Goal: Information Seeking & Learning: Learn about a topic

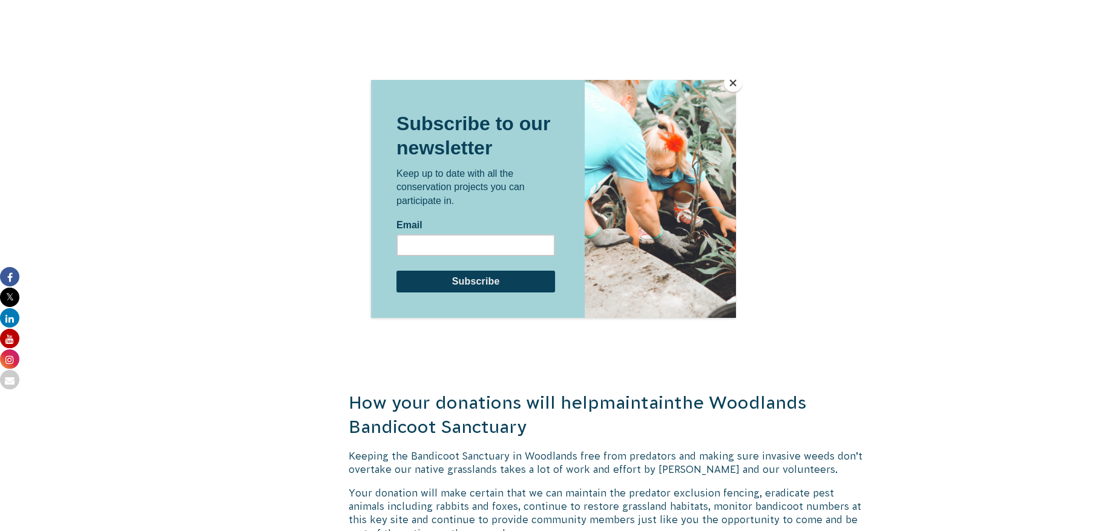
scroll to position [1089, 0]
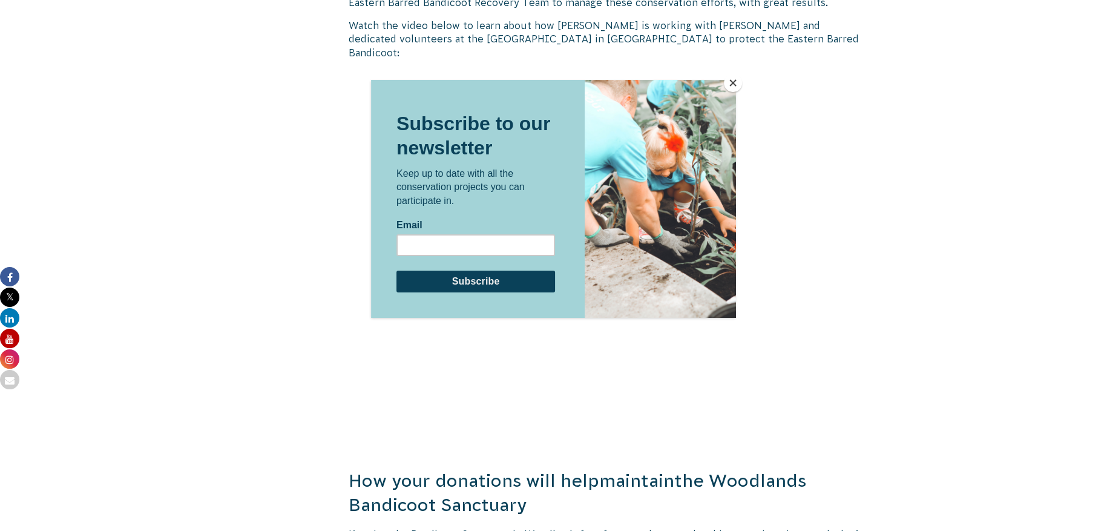
click at [738, 80] on button "Close" at bounding box center [733, 83] width 18 height 18
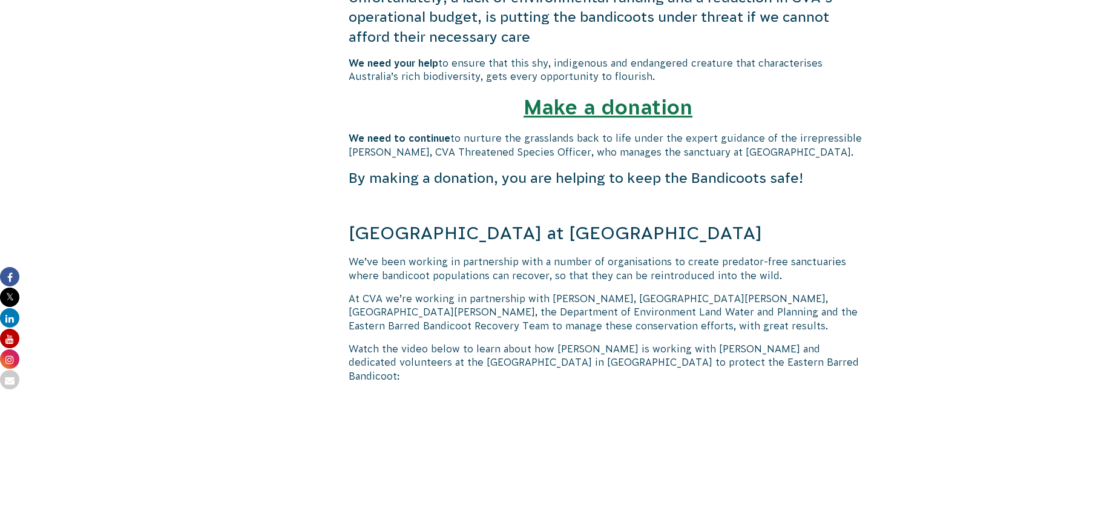
scroll to position [0, 0]
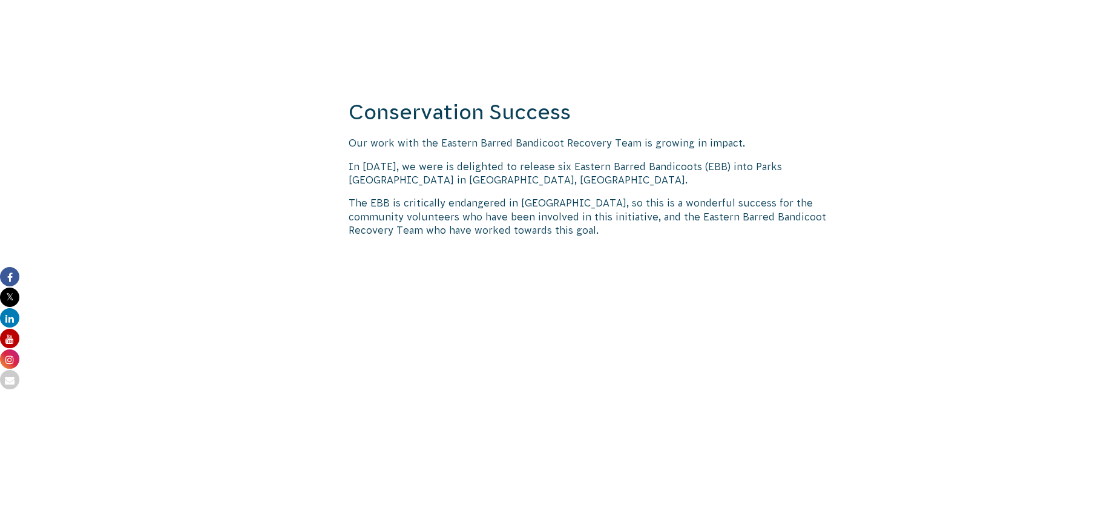
scroll to position [1331, 0]
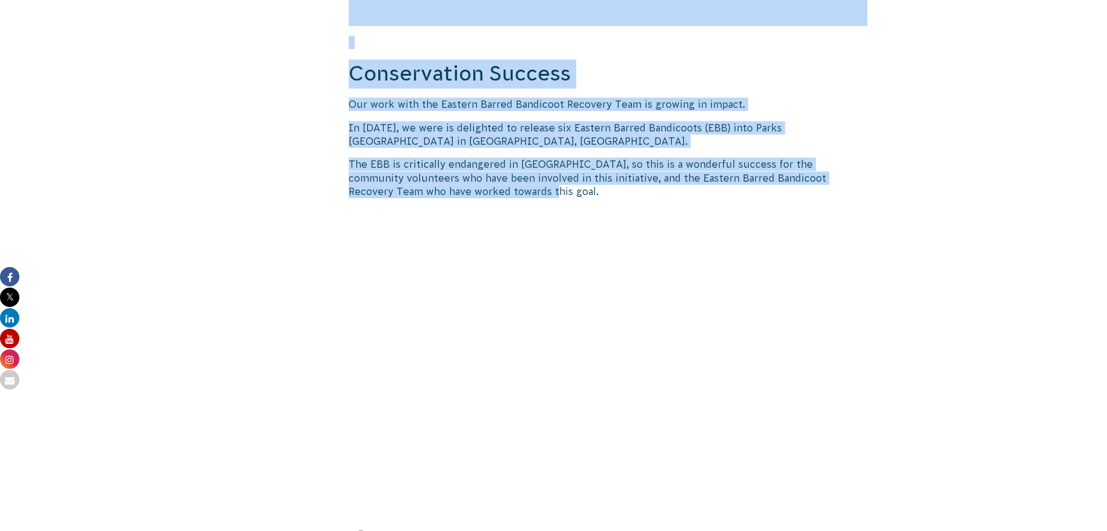
drag, startPoint x: 335, startPoint y: 133, endPoint x: 526, endPoint y: 166, distance: 194.1
click at [526, 166] on p "The EBB is critically endangered in [GEOGRAPHIC_DATA], so this is a wonderful s…" at bounding box center [608, 177] width 519 height 41
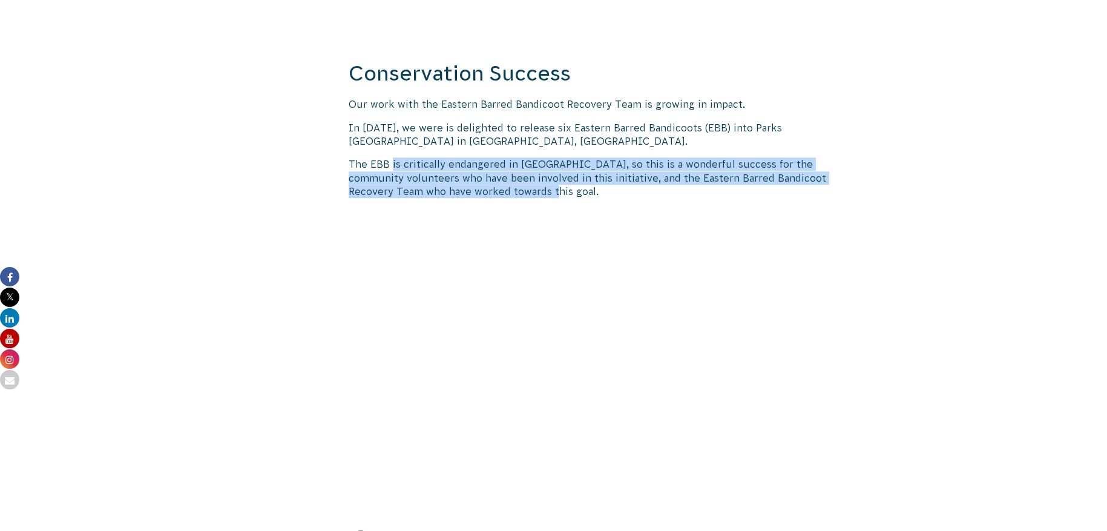
drag, startPoint x: 431, startPoint y: 151, endPoint x: 370, endPoint y: 136, distance: 63.1
click at [372, 157] on p "The EBB is critically endangered in [GEOGRAPHIC_DATA], so this is a wonderful s…" at bounding box center [608, 177] width 519 height 41
click at [370, 157] on p "The EBB is critically endangered in [GEOGRAPHIC_DATA], so this is a wonderful s…" at bounding box center [608, 177] width 519 height 41
drag, startPoint x: 357, startPoint y: 136, endPoint x: 485, endPoint y: 159, distance: 130.4
click at [485, 159] on p "The EBB is critically endangered in [GEOGRAPHIC_DATA], so this is a wonderful s…" at bounding box center [608, 177] width 519 height 41
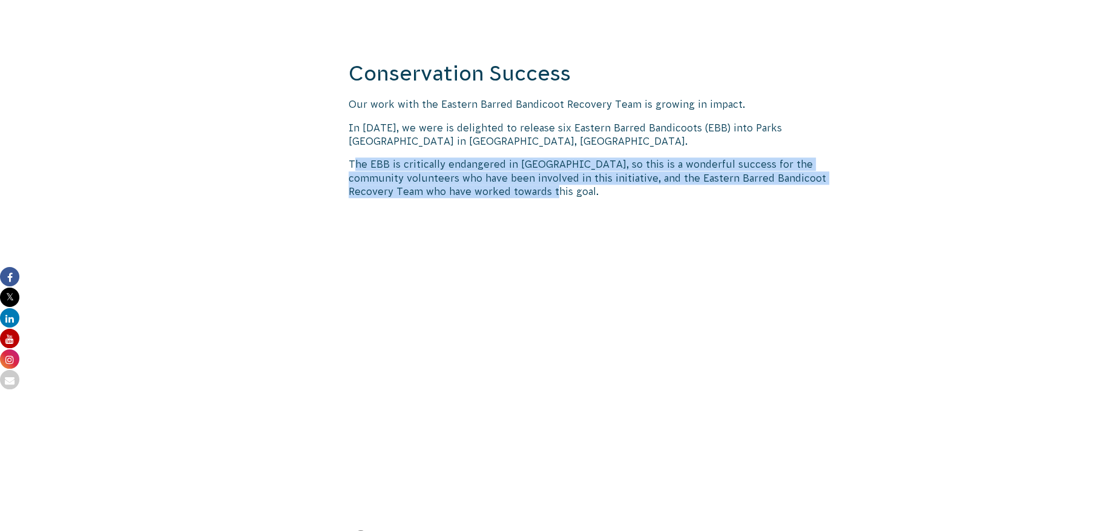
click at [489, 159] on p "The EBB is critically endangered in [GEOGRAPHIC_DATA], so this is a wonderful s…" at bounding box center [608, 177] width 519 height 41
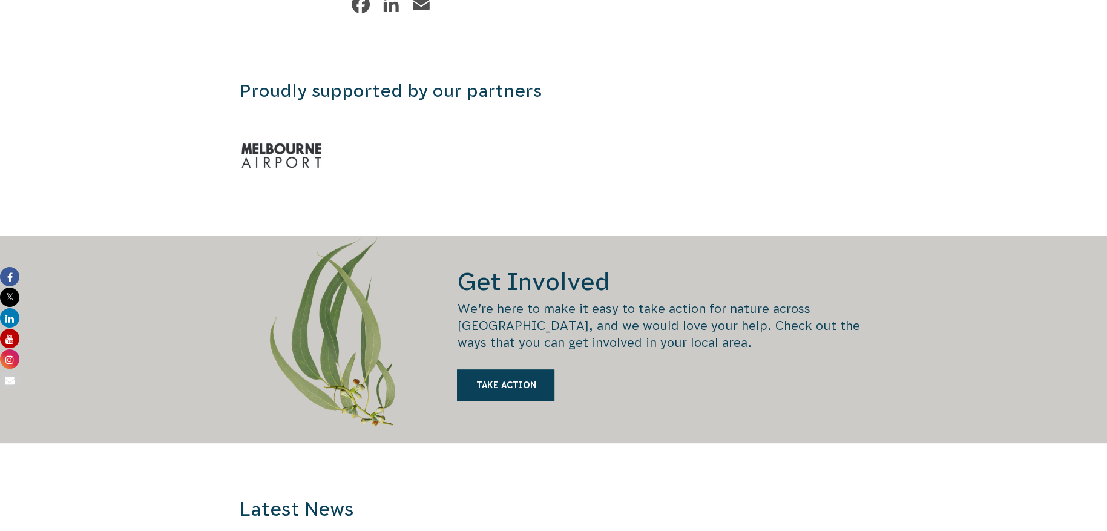
scroll to position [1875, 0]
